Goal: Task Accomplishment & Management: Manage account settings

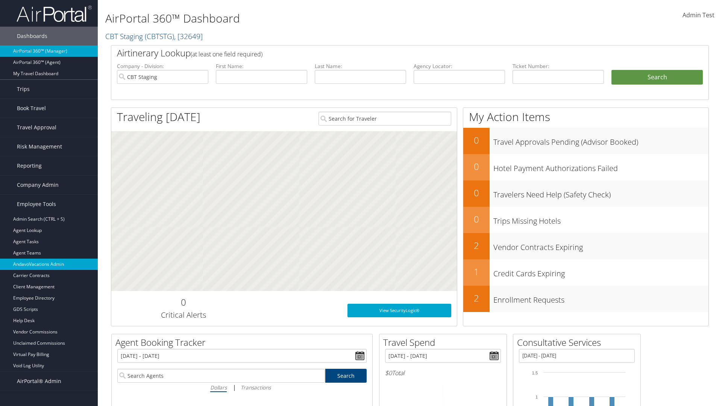
click at [49, 264] on link "AndavoVacations Admin" at bounding box center [49, 264] width 98 height 11
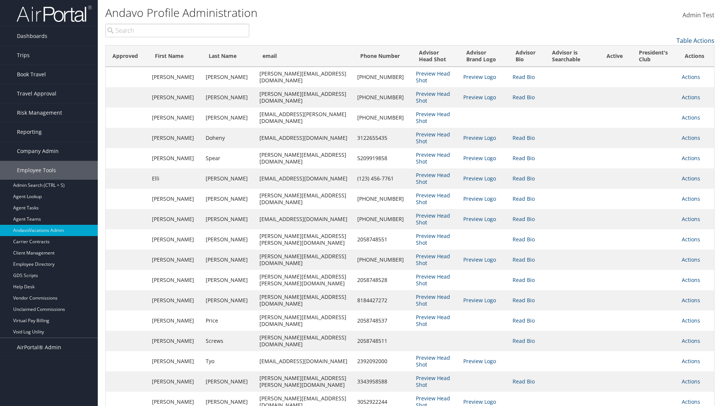
click at [696, 41] on link "Table Actions" at bounding box center [696, 40] width 38 height 8
click at [665, 52] on link "Column Visibility" at bounding box center [664, 52] width 99 height 13
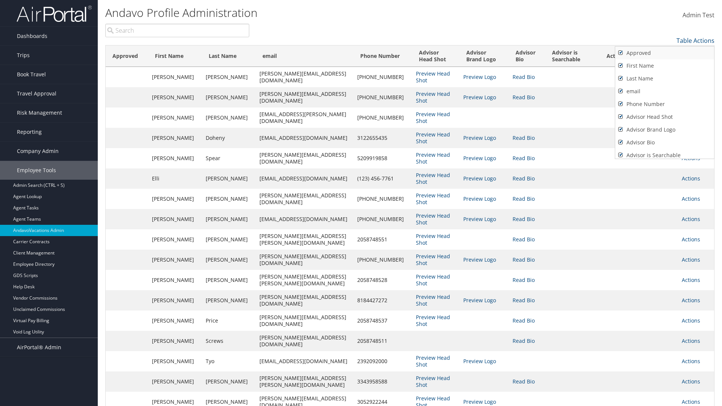
click at [665, 53] on link "Approved" at bounding box center [664, 53] width 99 height 13
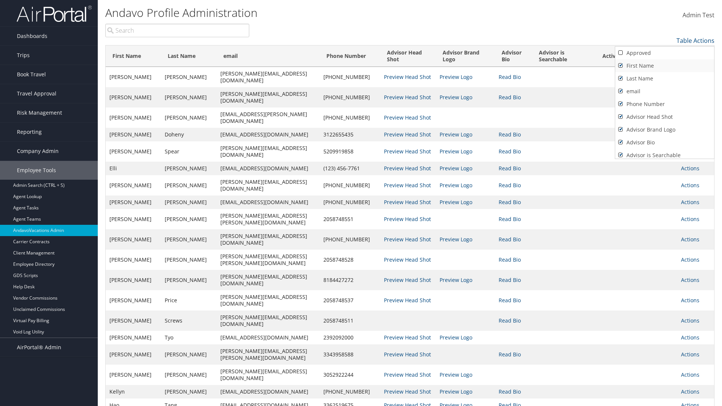
click at [665, 66] on link "First Name" at bounding box center [664, 65] width 99 height 13
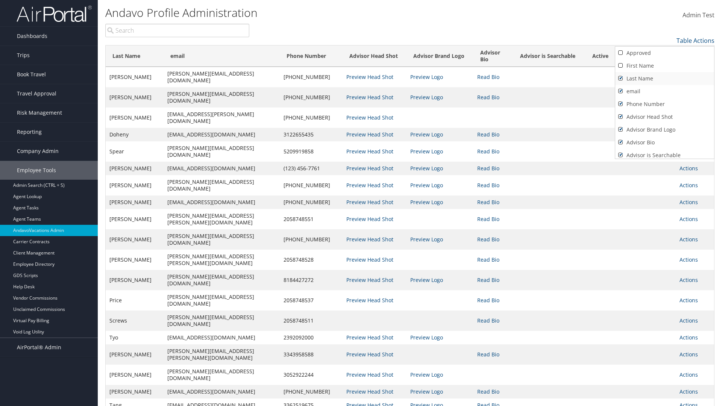
click at [665, 79] on link "Last Name" at bounding box center [664, 78] width 99 height 13
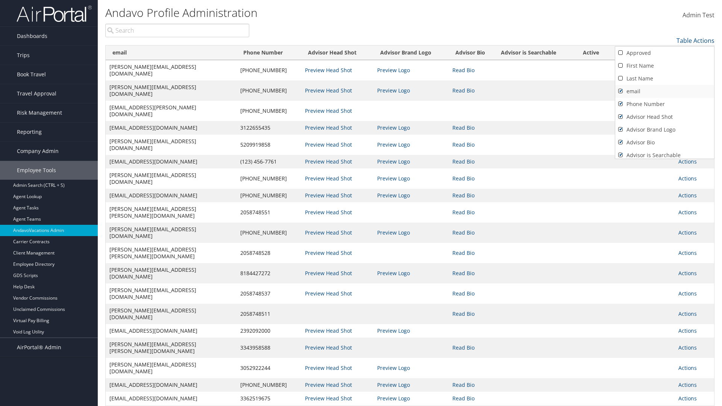
click at [665, 91] on link "email" at bounding box center [664, 91] width 99 height 13
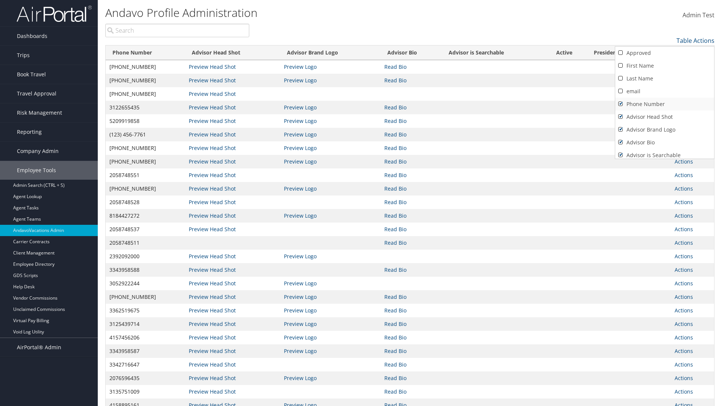
click at [665, 104] on link "Phone Number" at bounding box center [664, 104] width 99 height 13
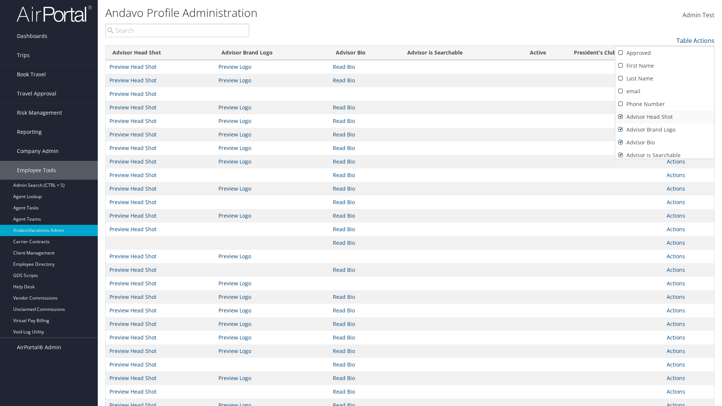
click at [665, 117] on link "Advisor Head Shot" at bounding box center [664, 117] width 99 height 13
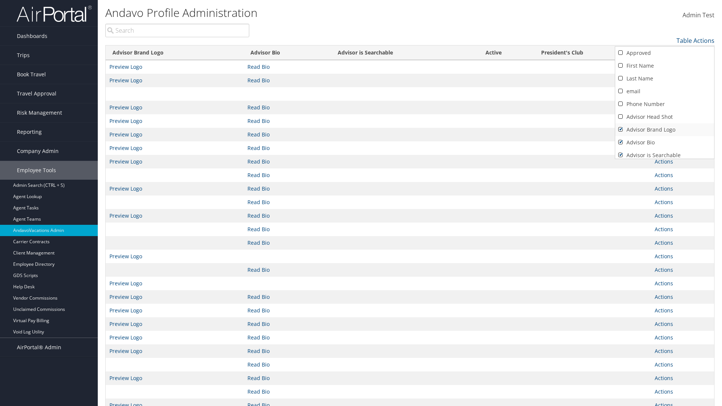
click at [665, 130] on link "Advisor Brand Logo" at bounding box center [664, 129] width 99 height 13
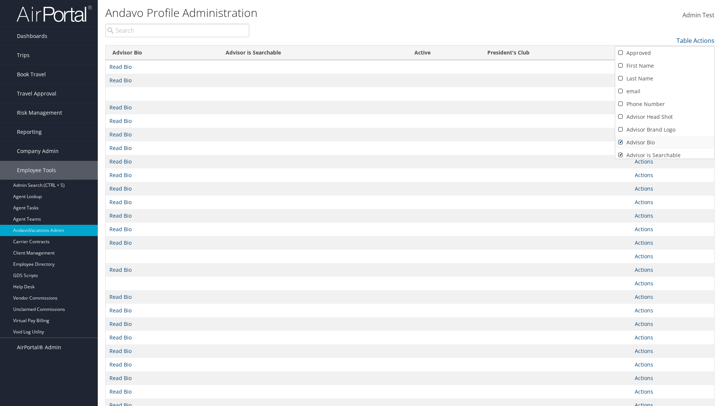
click at [665, 143] on link "Advisor Bio" at bounding box center [664, 142] width 99 height 13
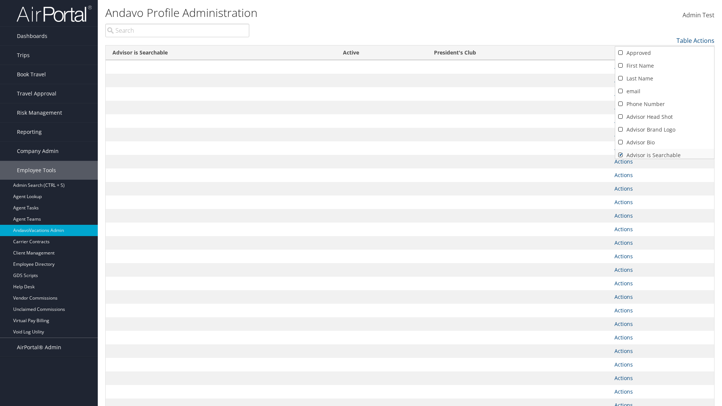
click at [665, 152] on link "Advisor is Searchable" at bounding box center [664, 155] width 99 height 13
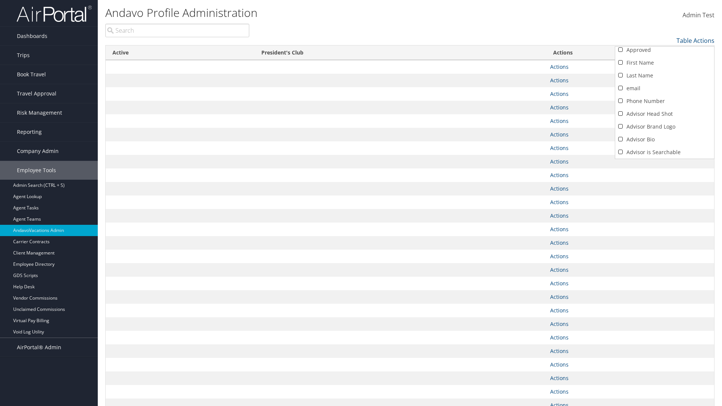
click at [665, 159] on link "Active" at bounding box center [664, 165] width 99 height 13
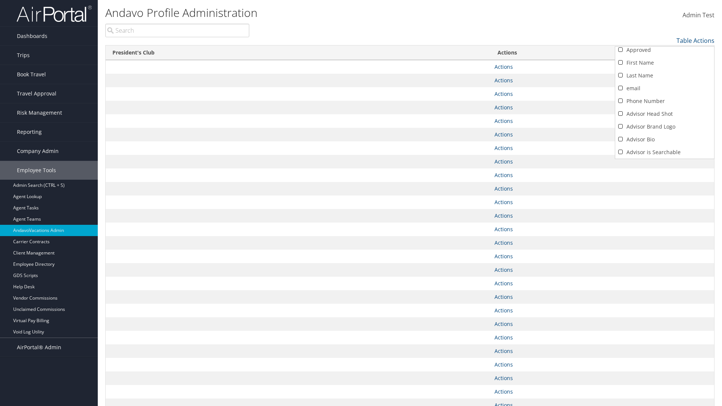
scroll to position [29, 0]
click at [665, 152] on link "President's Club" at bounding box center [664, 152] width 99 height 13
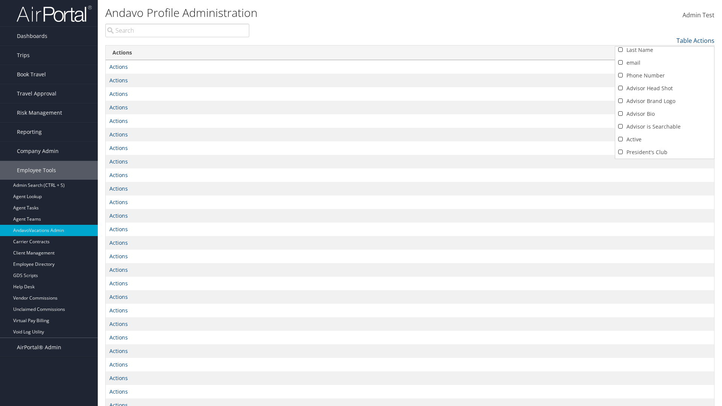
click at [361, 203] on div at bounding box center [361, 203] width 722 height 406
click at [696, 41] on link "Table Actions" at bounding box center [696, 40] width 38 height 8
click at [665, 52] on link "Column Visibility" at bounding box center [664, 52] width 99 height 13
click at [665, 53] on link "Approved" at bounding box center [664, 53] width 99 height 13
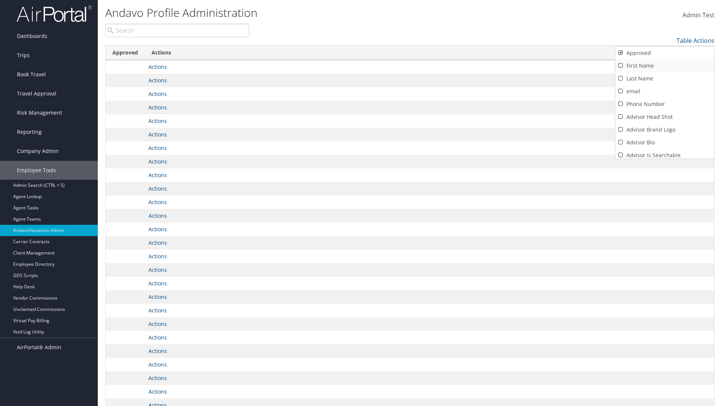
click at [665, 66] on link "First Name" at bounding box center [664, 65] width 99 height 13
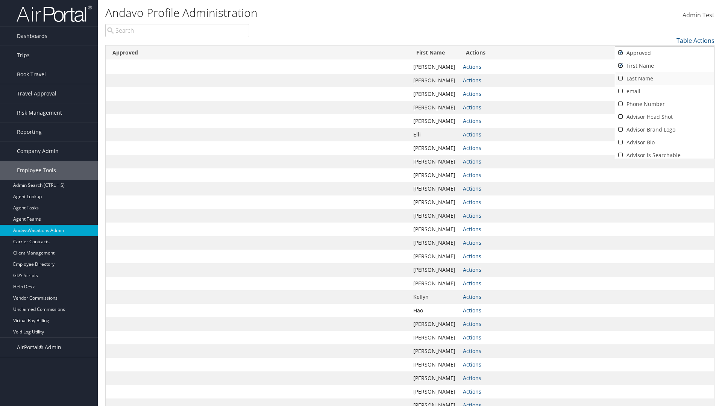
click at [665, 79] on link "Last Name" at bounding box center [664, 78] width 99 height 13
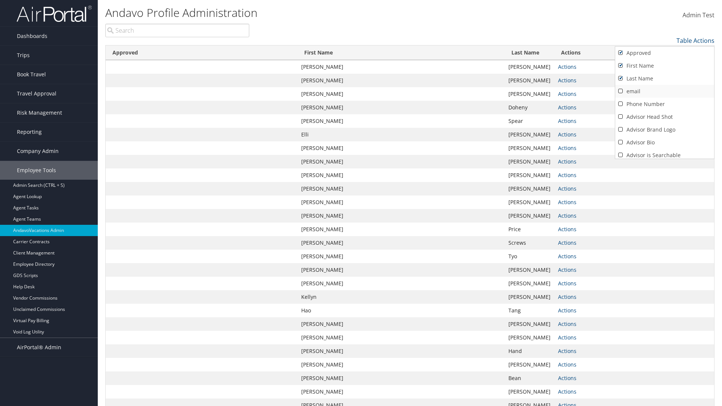
click at [665, 91] on link "email" at bounding box center [664, 91] width 99 height 13
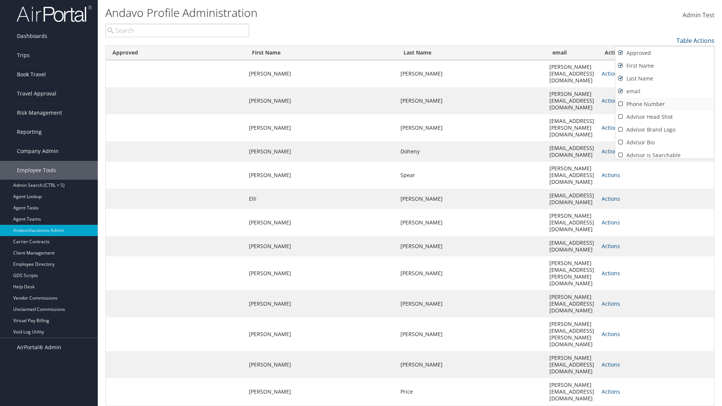
click at [665, 104] on link "Phone Number" at bounding box center [664, 104] width 99 height 13
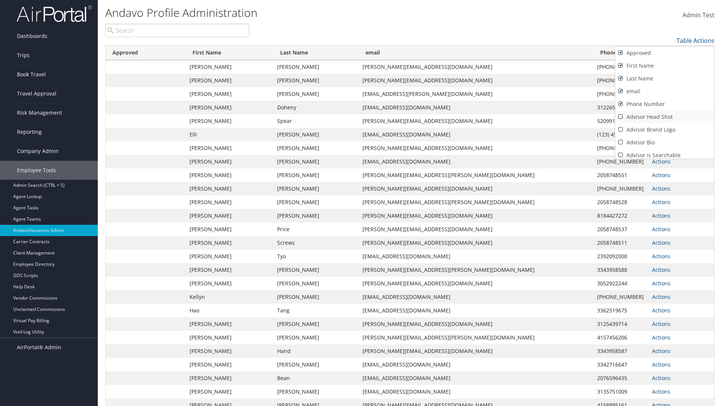
click at [665, 117] on link "Advisor Head Shot" at bounding box center [664, 117] width 99 height 13
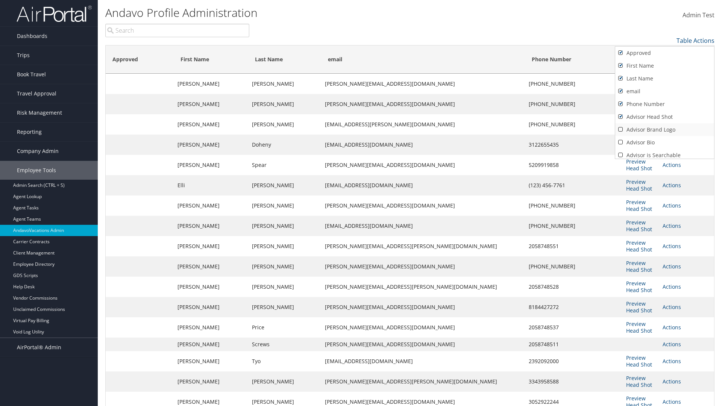
click at [665, 130] on link "Advisor Brand Logo" at bounding box center [664, 129] width 99 height 13
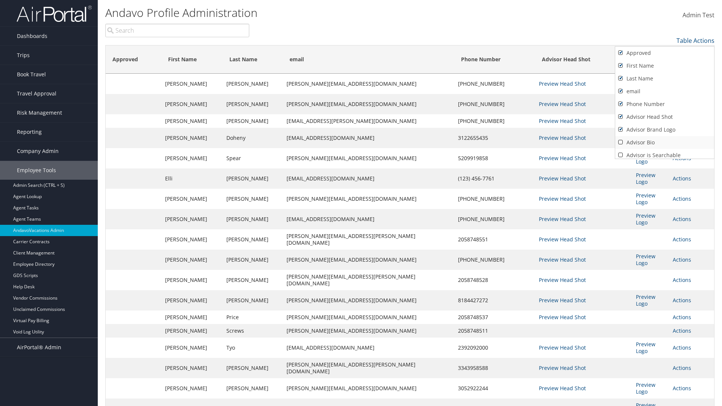
click at [665, 143] on link "Advisor Bio" at bounding box center [664, 142] width 99 height 13
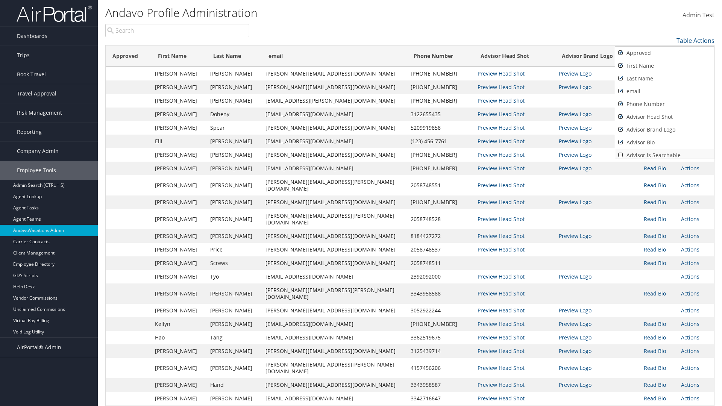
click at [665, 152] on link "Advisor is Searchable" at bounding box center [664, 155] width 99 height 13
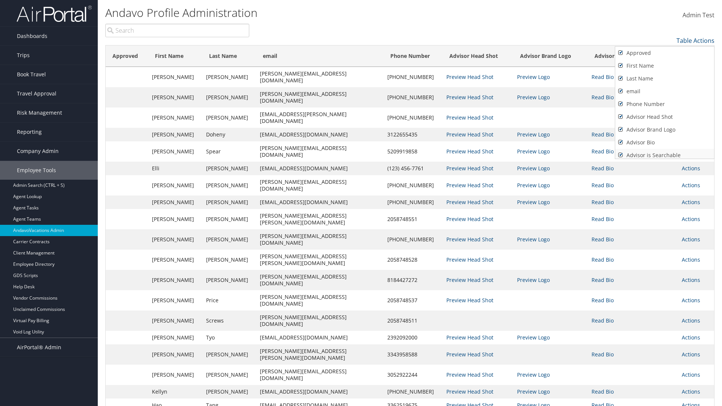
scroll to position [3, 0]
click at [665, 159] on link "Active" at bounding box center [664, 165] width 99 height 13
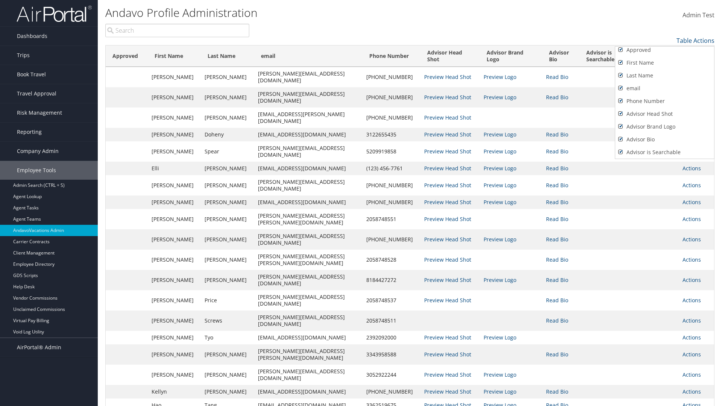
scroll to position [29, 0]
click at [665, 152] on link "President's Club" at bounding box center [664, 152] width 99 height 13
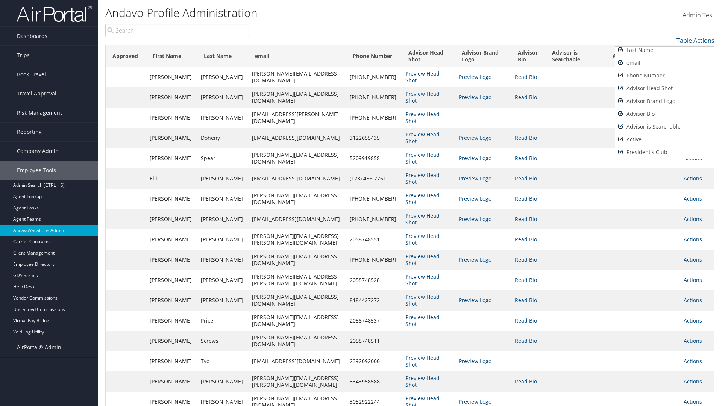
click at [361, 203] on div at bounding box center [361, 203] width 722 height 406
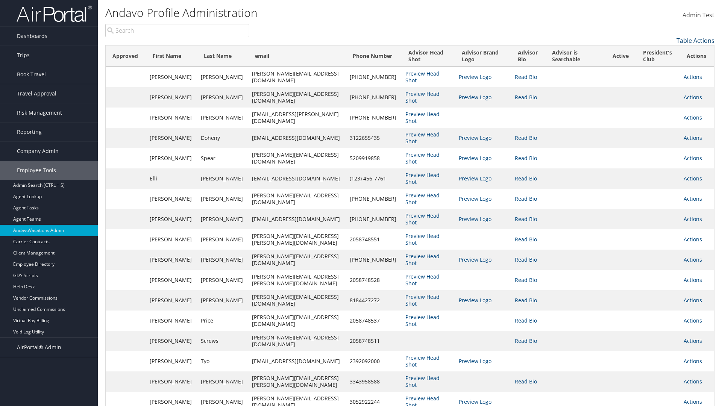
click at [696, 41] on link "Table Actions" at bounding box center [696, 40] width 38 height 8
click at [665, 65] on link "Page Length" at bounding box center [664, 65] width 99 height 13
click at [665, 91] on link "100" at bounding box center [664, 91] width 99 height 13
click at [696, 41] on link "Table Actions" at bounding box center [696, 40] width 38 height 8
click at [665, 65] on link "Page Length" at bounding box center [664, 65] width 99 height 13
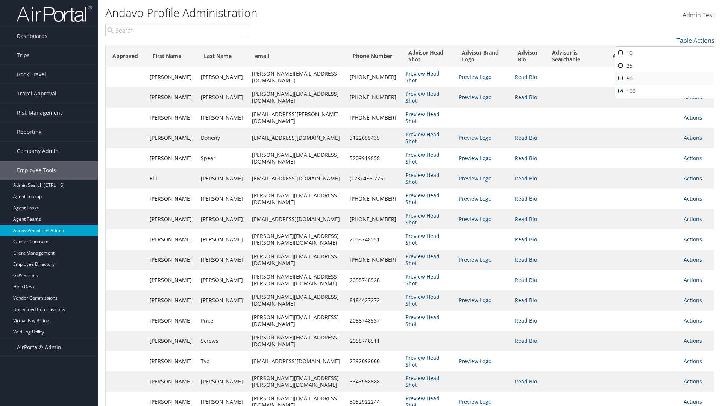
click at [665, 79] on link "50" at bounding box center [664, 78] width 99 height 13
click at [696, 41] on link "Table Actions" at bounding box center [696, 40] width 38 height 8
click at [665, 65] on link "Page Length" at bounding box center [664, 65] width 99 height 13
click at [665, 53] on link "10" at bounding box center [664, 53] width 99 height 13
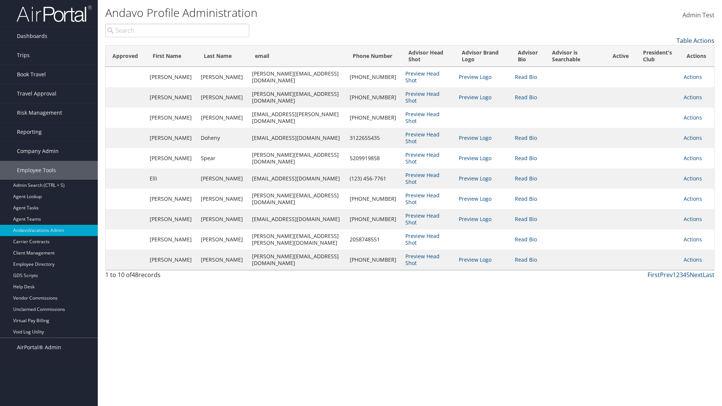
click at [696, 41] on link "Table Actions" at bounding box center [696, 40] width 38 height 8
click at [665, 66] on link "25" at bounding box center [664, 65] width 99 height 13
